Goal: Book appointment/travel/reservation

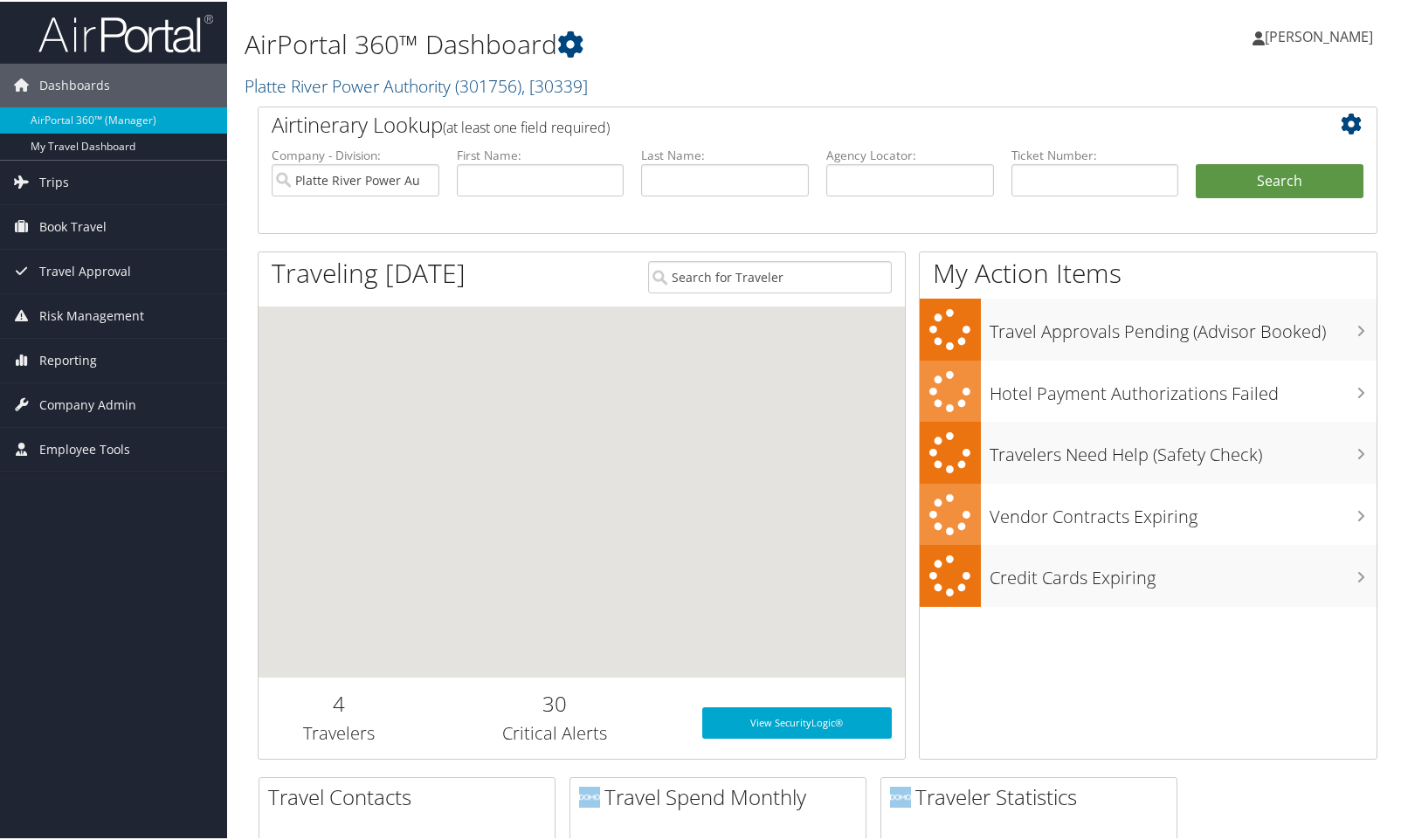
click at [73, 226] on span "Book Travel" at bounding box center [72, 226] width 67 height 44
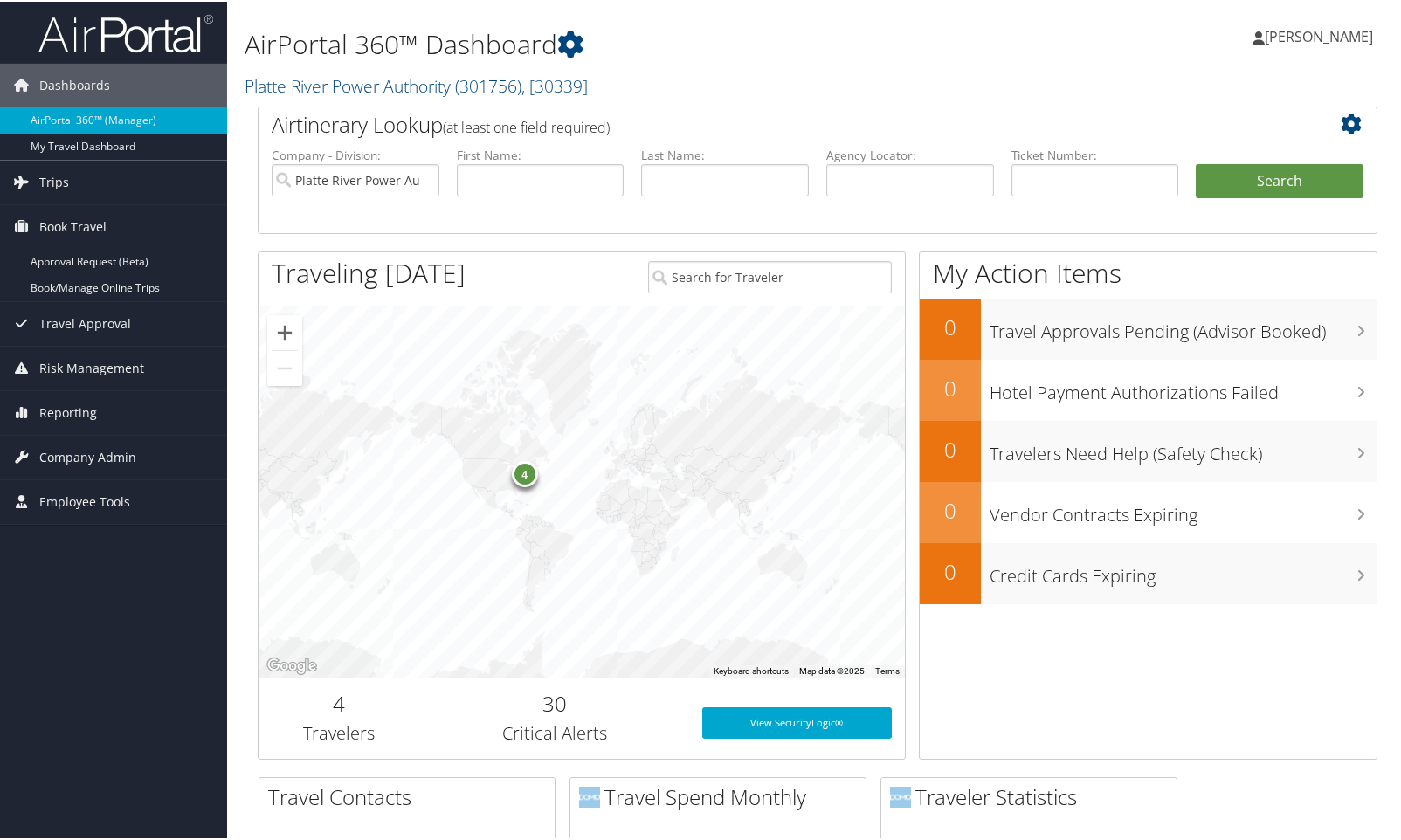
click at [90, 289] on link "Book/Manage Online Trips" at bounding box center [113, 287] width 227 height 26
